Goal: Information Seeking & Learning: Learn about a topic

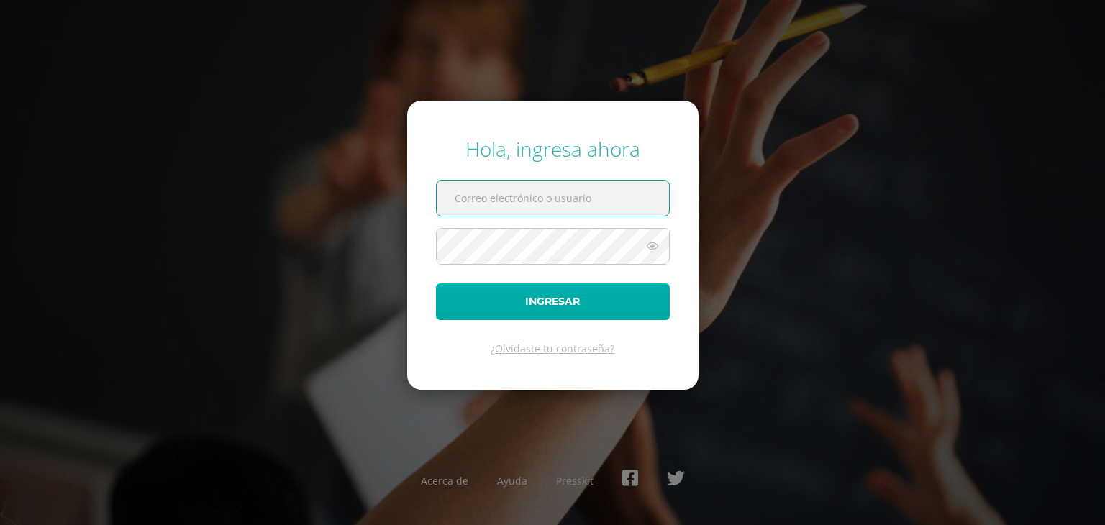
type input "[EMAIL_ADDRESS][DOMAIN_NAME]"
click at [436, 283] on button "Ingresar" at bounding box center [553, 301] width 234 height 37
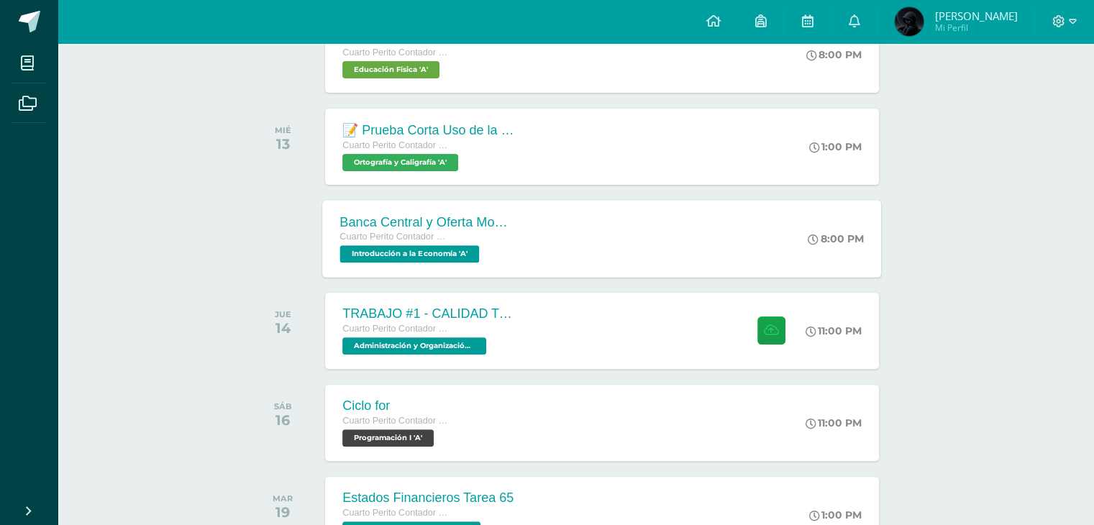
scroll to position [288, 0]
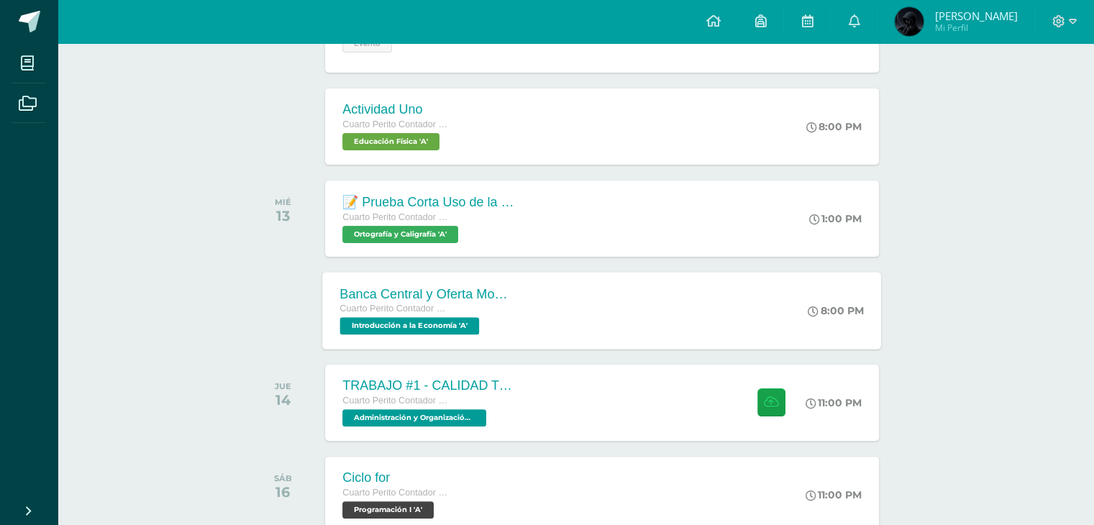
click at [567, 313] on div "Banca Central y Oferta Monetaria. Cuarto Perito Contador con Orientación en Com…" at bounding box center [602, 310] width 559 height 77
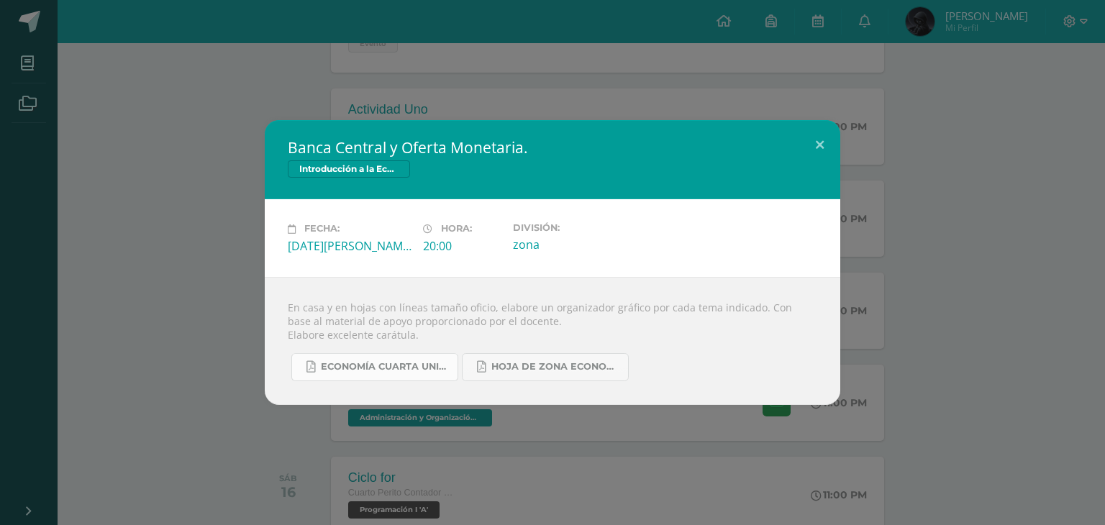
click at [412, 369] on span "ECONOMÍA CUARTA UNIDAD.pdf" at bounding box center [386, 367] width 130 height 12
click at [591, 361] on span "Hoja de Zona Economía.pdf" at bounding box center [556, 367] width 130 height 12
click at [861, 248] on div "Banca Central y Oferta Monetaria. Introducción a la Economía Fecha: Miércoles 1…" at bounding box center [553, 262] width 1094 height 284
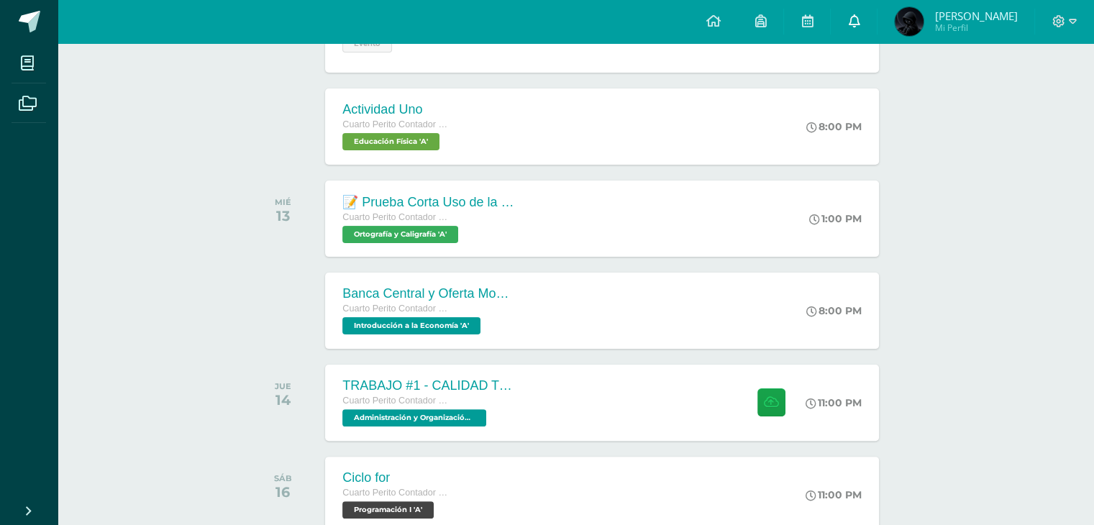
click at [860, 29] on span at bounding box center [854, 22] width 12 height 16
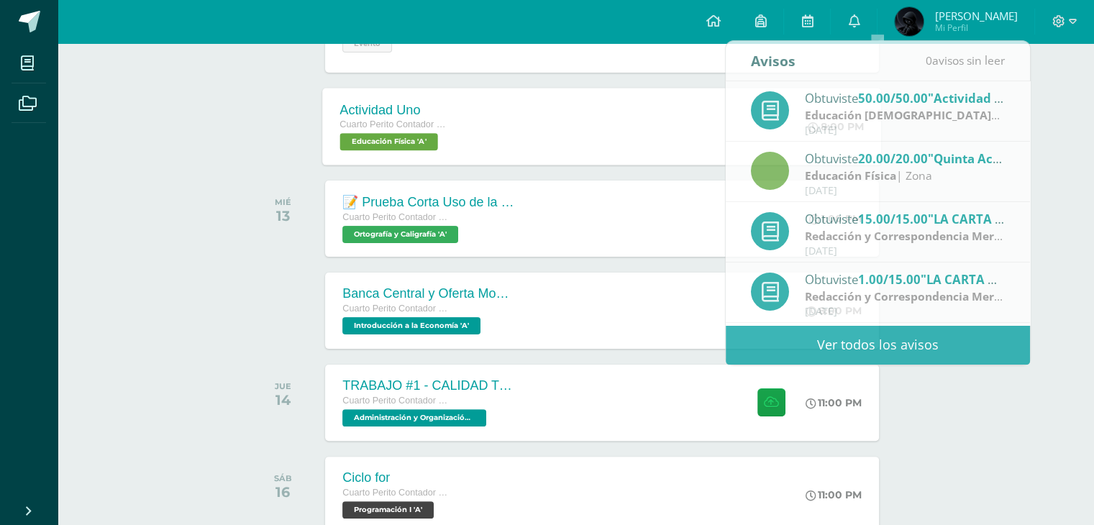
click at [709, 91] on div "Actividad Uno Cuarto Perito Contador con Orientación en Computación Educación F…" at bounding box center [602, 126] width 559 height 77
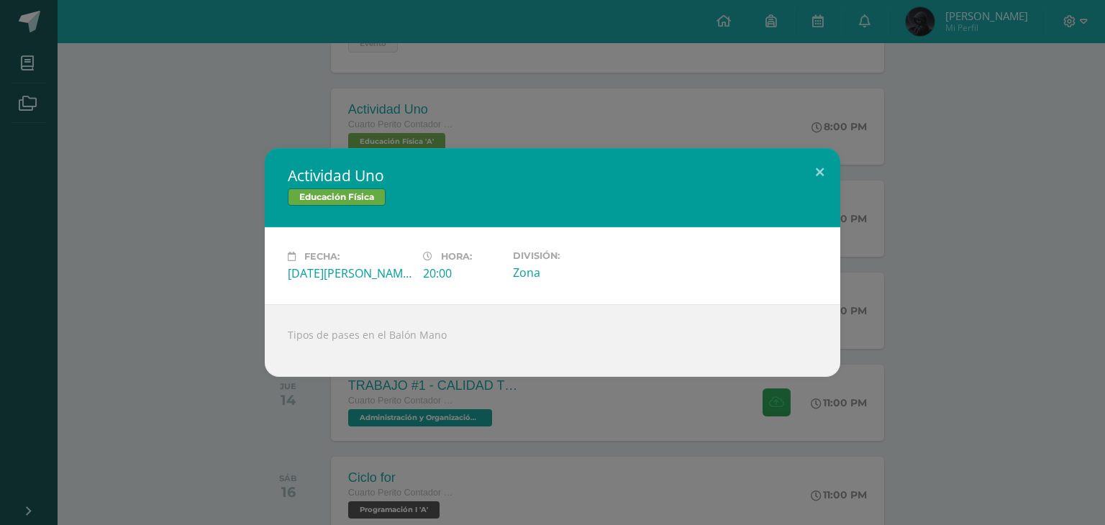
click at [946, 172] on div "Actividad Uno Educación Física Fecha: Martes 12 de Agosto Hora: 20:00 División:…" at bounding box center [553, 262] width 1094 height 229
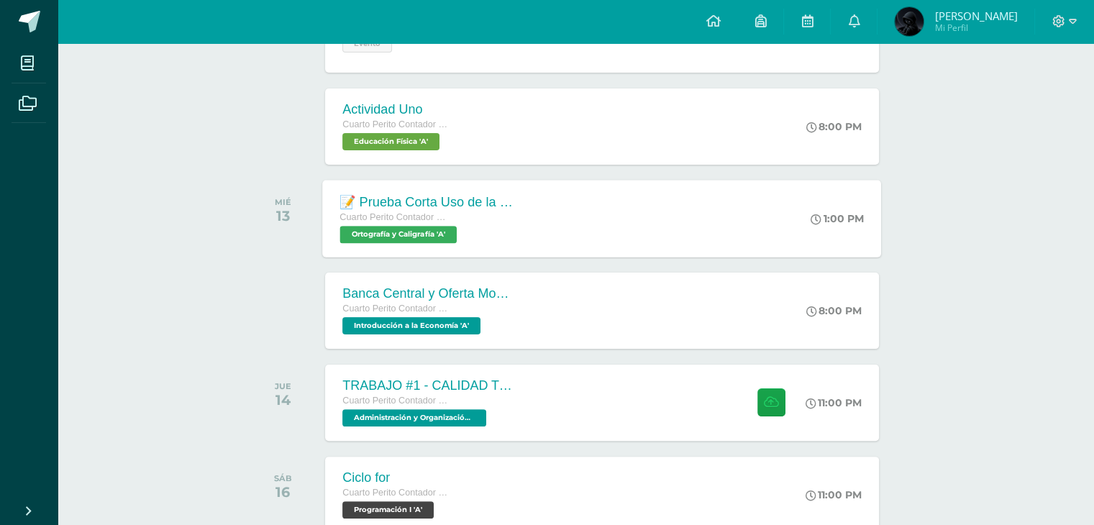
scroll to position [360, 0]
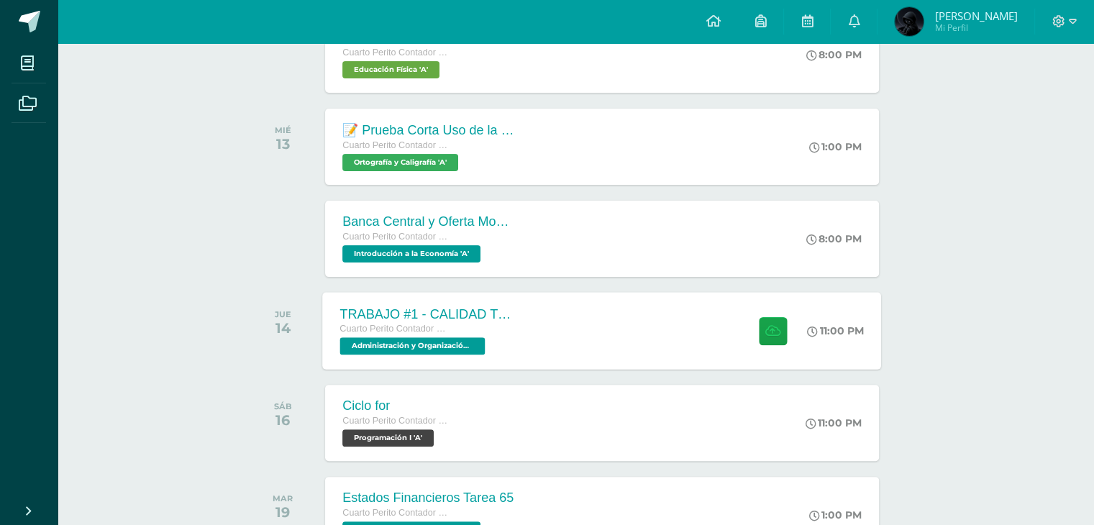
click at [722, 317] on div "TRABAJO #1 - CALIDAD TOTAL Cuarto Perito Contador con Orientación en Computació…" at bounding box center [602, 330] width 559 height 77
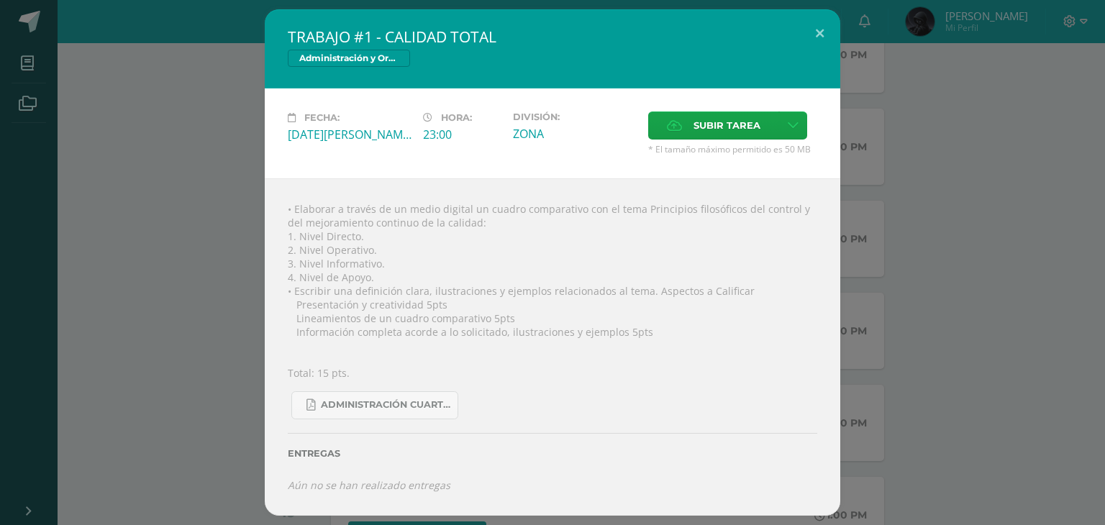
click at [915, 289] on div "TRABAJO #1 - CALIDAD TOTAL Administración y Organización de Oficina Fecha: Juev…" at bounding box center [553, 262] width 1094 height 507
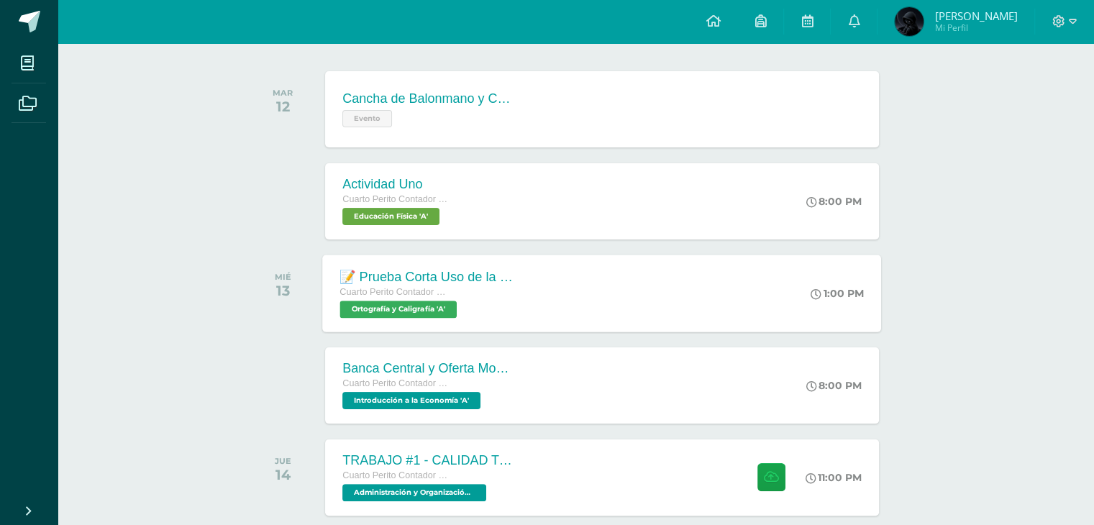
scroll to position [216, 0]
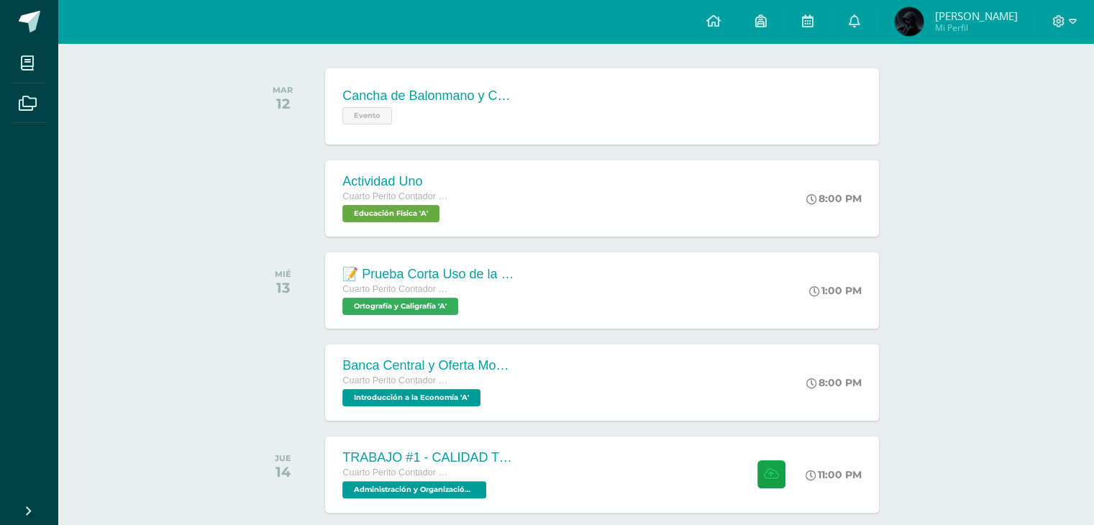
click at [740, 250] on div "MIÉ 13 📝 Prueba Corta Uso de la R y RR Uso de la X, MN y NM Cuarto Perito Conta…" at bounding box center [575, 290] width 651 height 81
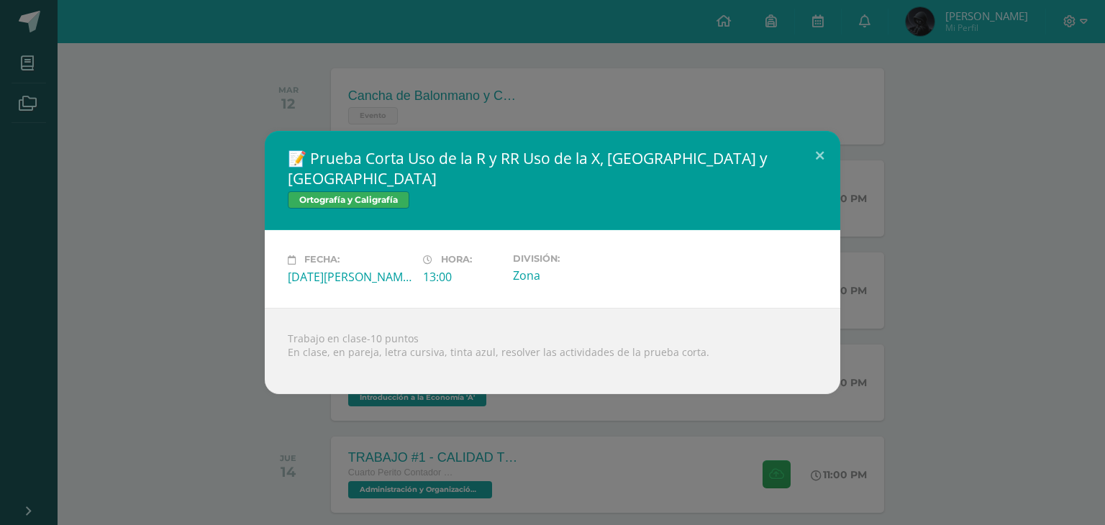
click at [1043, 273] on div "📝 Prueba Corta Uso de la R y RR Uso de la X, MN y NM Ortografía y Caligrafía Fe…" at bounding box center [553, 262] width 1094 height 263
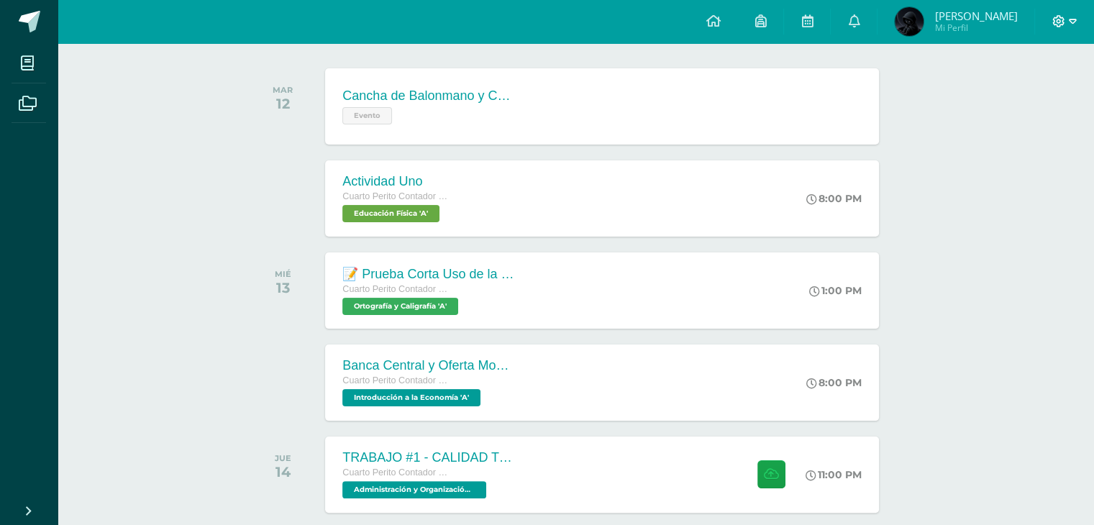
click at [1058, 21] on icon at bounding box center [1059, 21] width 13 height 13
click at [999, 97] on span "Cerrar sesión" at bounding box center [1027, 98] width 65 height 14
